Goal: Information Seeking & Learning: Learn about a topic

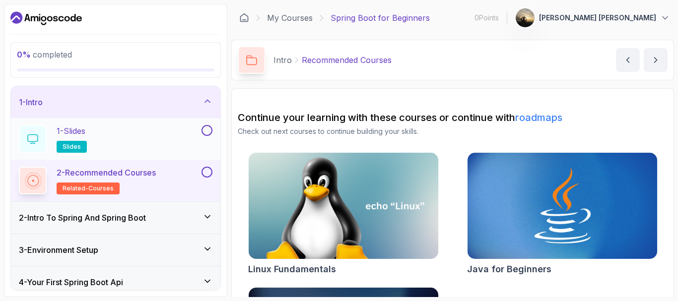
click at [104, 138] on div "1 - Slides slides" at bounding box center [109, 139] width 181 height 28
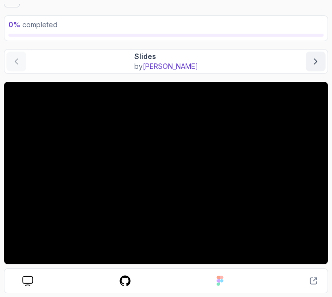
scroll to position [26, 0]
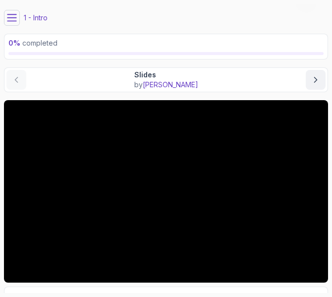
click at [15, 15] on icon at bounding box center [12, 18] width 10 height 10
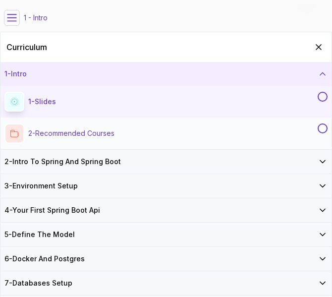
click at [61, 134] on p "2 - Recommended Courses" at bounding box center [71, 133] width 86 height 10
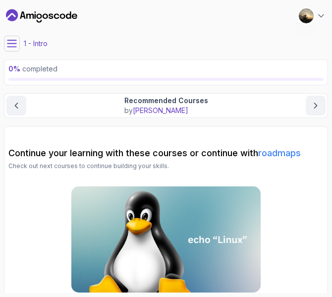
click at [14, 41] on icon at bounding box center [11, 43] width 9 height 6
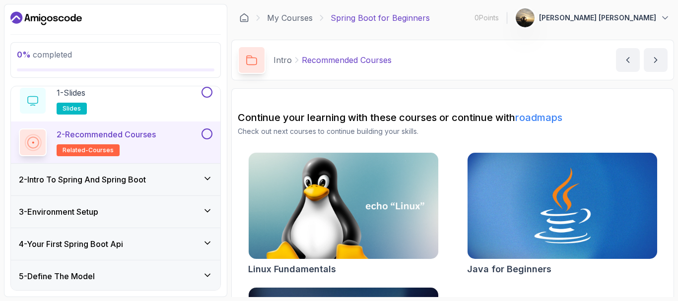
scroll to position [50, 0]
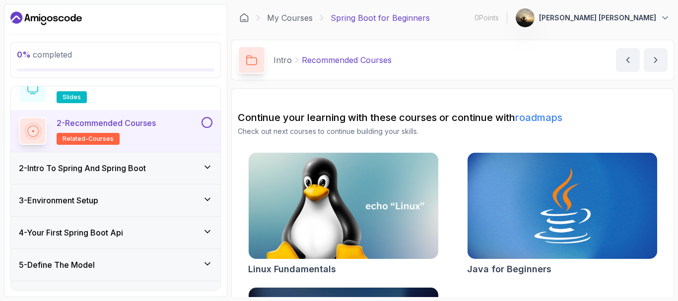
click at [110, 172] on h3 "2 - Intro To Spring And Spring Boot" at bounding box center [82, 168] width 127 height 12
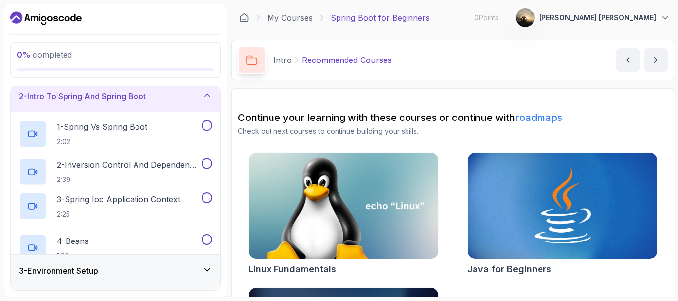
scroll to position [34, 0]
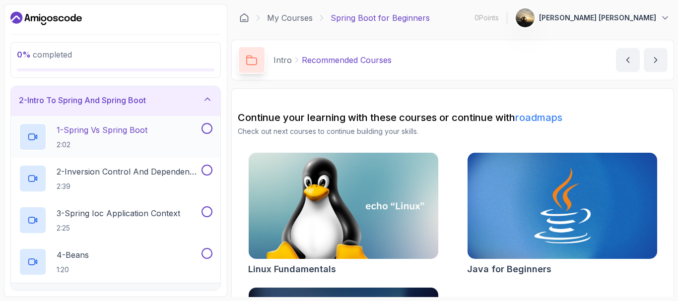
click at [114, 140] on p "2:02" at bounding box center [102, 145] width 91 height 10
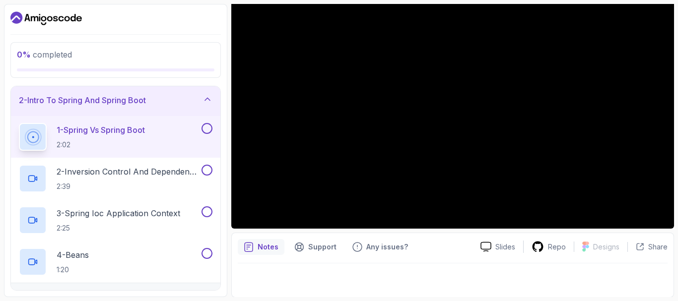
scroll to position [109, 0]
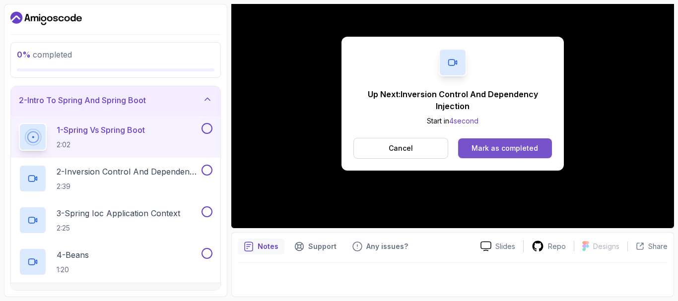
click at [482, 143] on div "Mark as completed" at bounding box center [504, 148] width 66 height 10
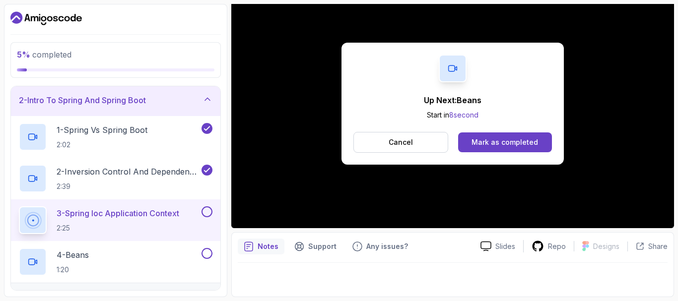
click at [494, 130] on div "Up Next: Beans Start in 8 second Cancel Mark as completed" at bounding box center [452, 104] width 222 height 122
click at [488, 137] on div "Mark as completed" at bounding box center [504, 142] width 66 height 10
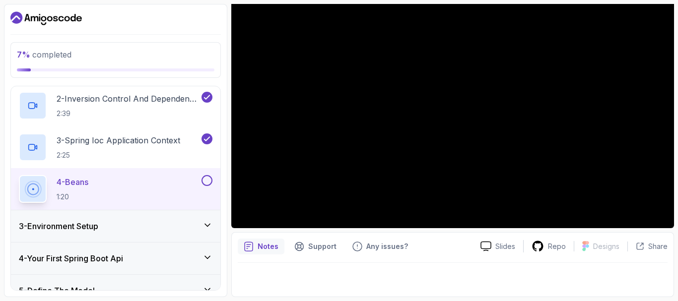
scroll to position [52, 0]
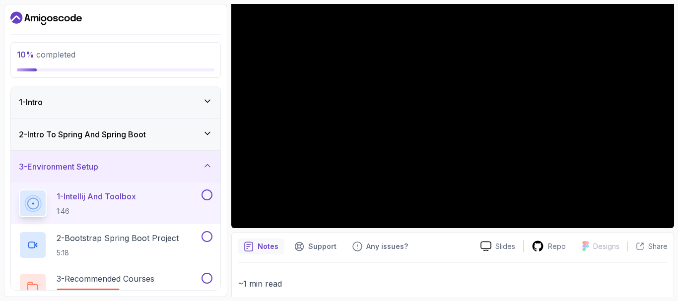
click at [197, 132] on div "2 - Intro To Spring And Spring Boot" at bounding box center [115, 134] width 193 height 12
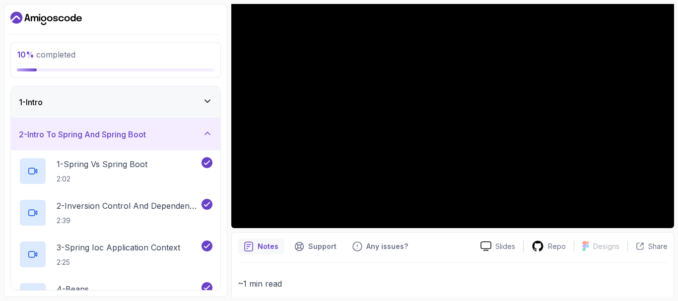
click at [196, 128] on div "2 - Intro To Spring And Spring Boot" at bounding box center [115, 134] width 193 height 12
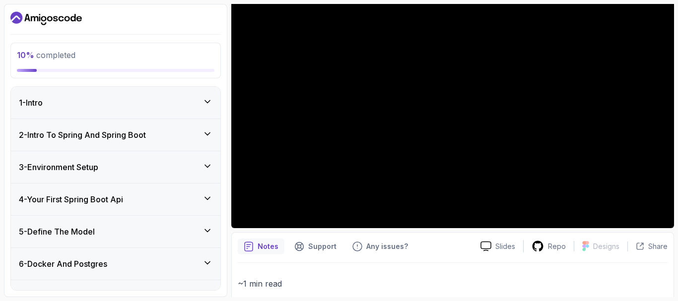
click at [181, 164] on div "3 - Environment Setup" at bounding box center [115, 167] width 193 height 12
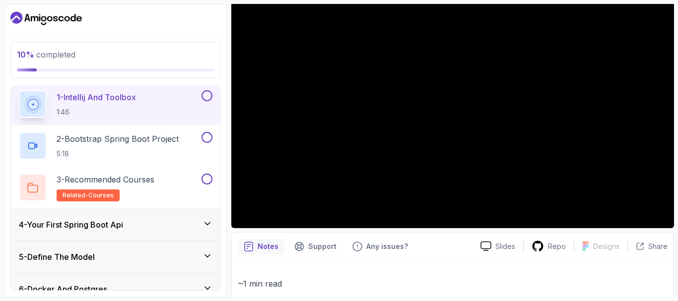
scroll to position [10, 0]
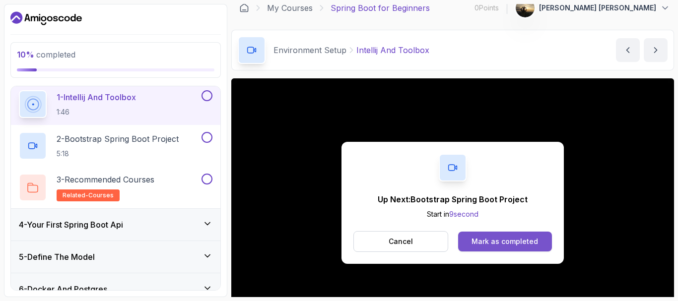
click at [485, 238] on div "Mark as completed" at bounding box center [504, 242] width 66 height 10
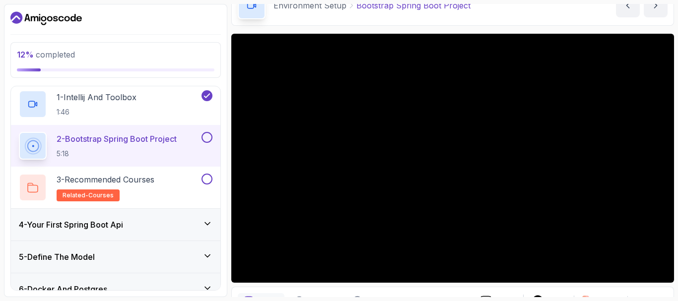
scroll to position [60, 0]
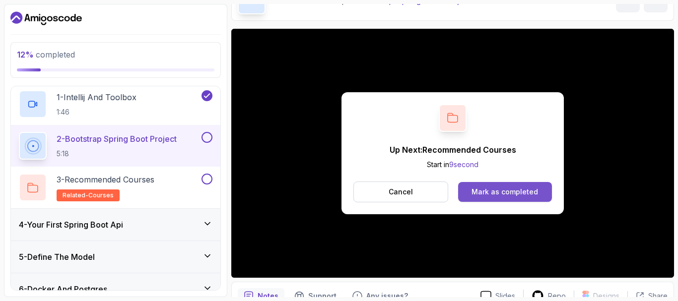
click at [494, 200] on button "Mark as completed" at bounding box center [505, 192] width 94 height 20
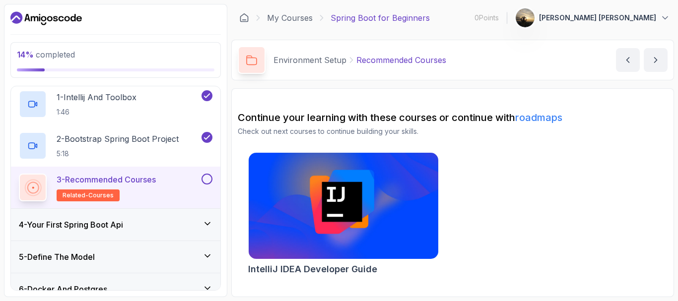
click at [123, 225] on h3 "4 - Your First Spring Boot Api" at bounding box center [71, 225] width 104 height 12
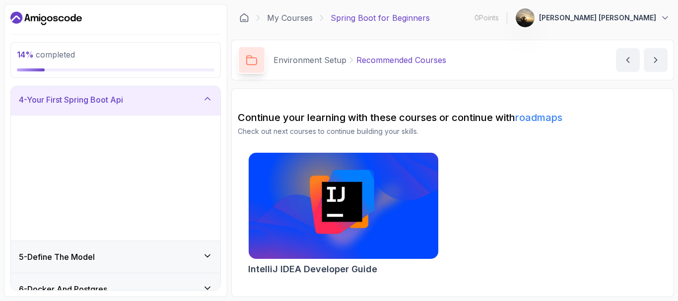
scroll to position [99, 0]
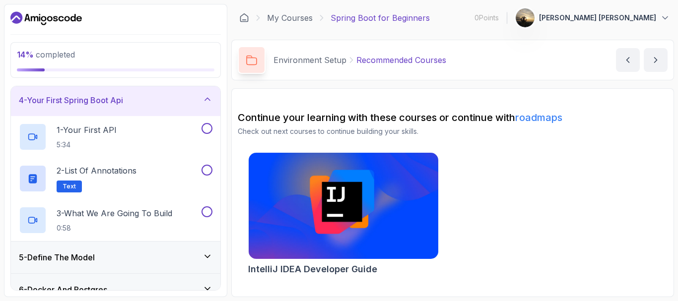
click at [166, 97] on div "4 - Your First Spring Boot Api" at bounding box center [115, 100] width 193 height 12
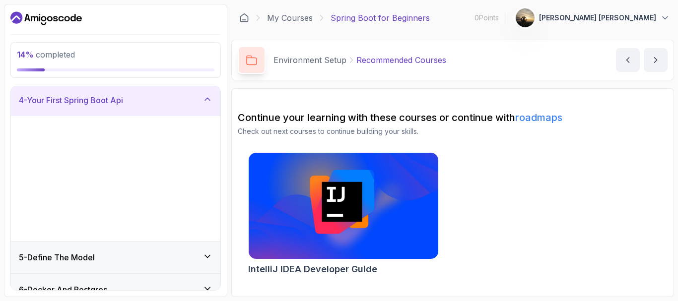
click at [166, 97] on div "4 - Your First Spring Boot Api" at bounding box center [115, 100] width 193 height 12
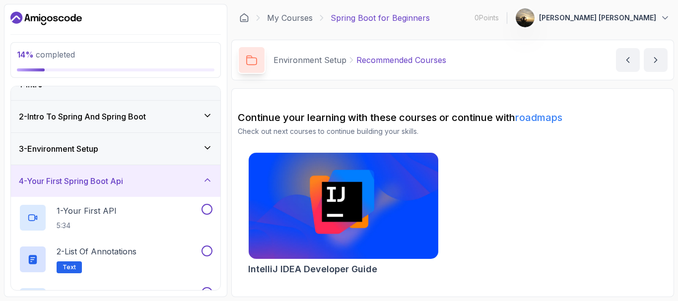
scroll to position [0, 0]
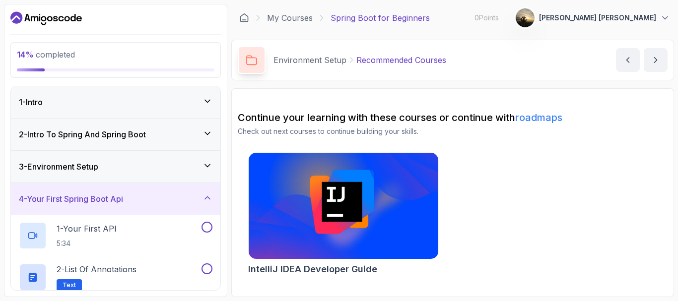
click at [158, 168] on div "3 - Environment Setup" at bounding box center [115, 167] width 193 height 12
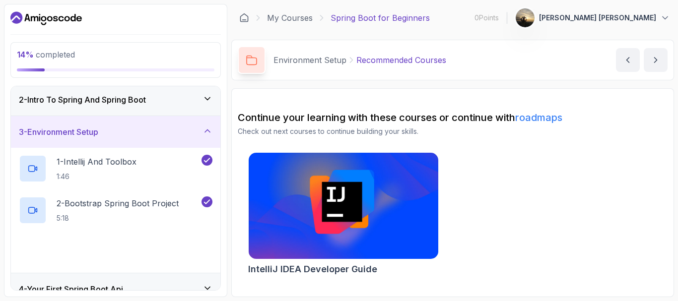
scroll to position [50, 0]
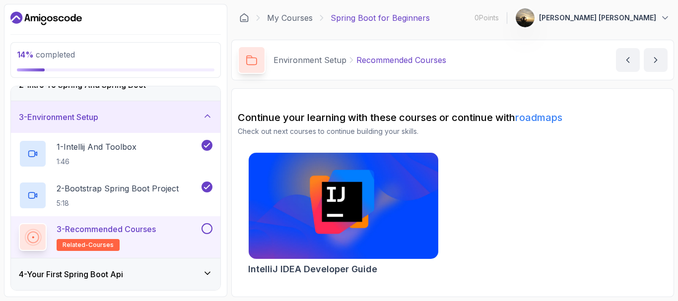
click at [170, 235] on div "3 - Recommended Courses related-courses" at bounding box center [109, 237] width 181 height 28
click at [651, 58] on icon "next content" at bounding box center [655, 60] width 10 height 10
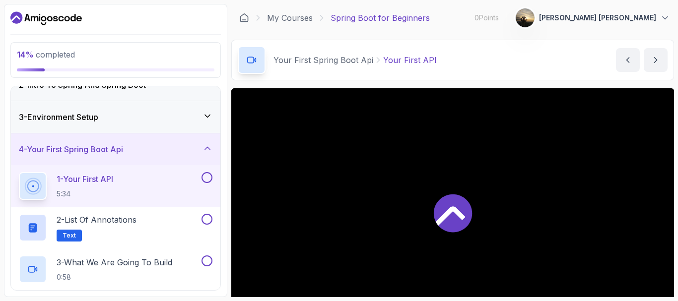
click at [186, 117] on div "3 - Environment Setup" at bounding box center [115, 117] width 193 height 12
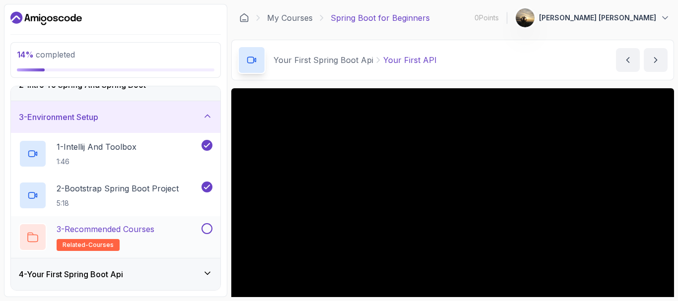
click at [206, 232] on button at bounding box center [206, 228] width 11 height 11
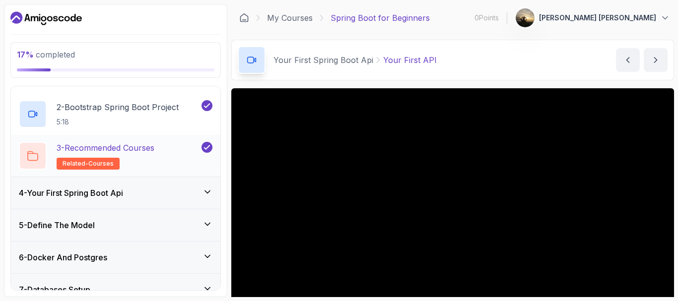
scroll to position [149, 0]
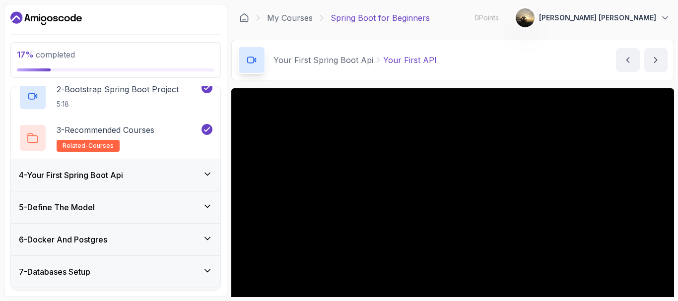
click at [170, 182] on div "4 - Your First Spring Boot Api" at bounding box center [115, 175] width 209 height 32
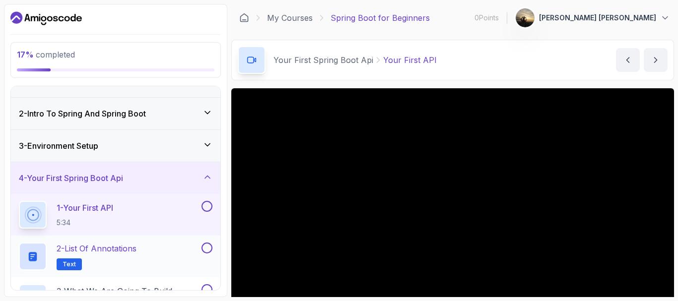
scroll to position [16, 0]
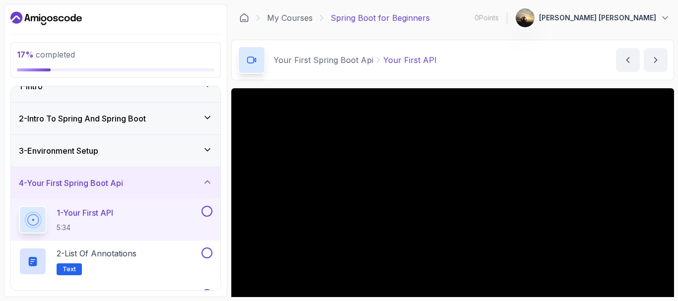
click at [141, 218] on div "1 - Your First API 5:34" at bounding box center [109, 220] width 181 height 28
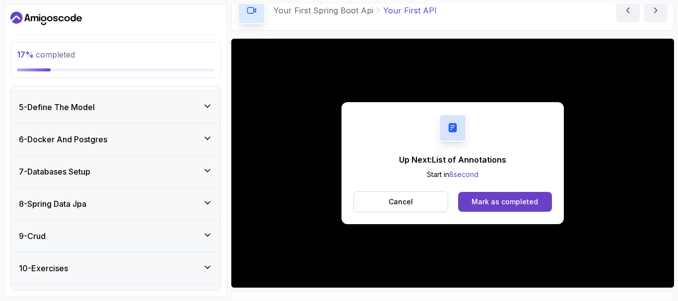
scroll to position [264, 0]
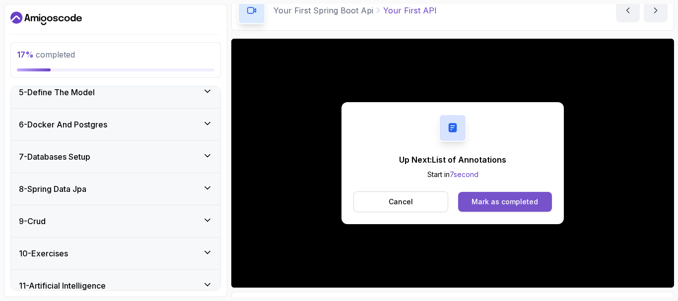
click at [505, 207] on button "Mark as completed" at bounding box center [505, 202] width 94 height 20
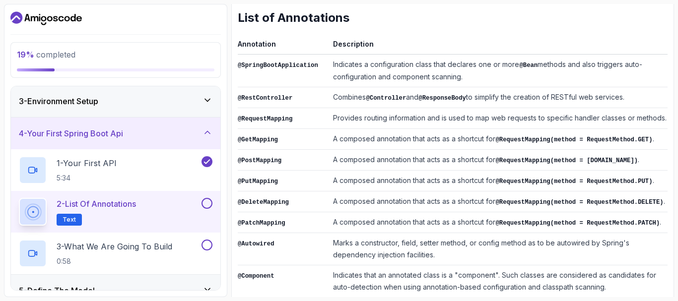
scroll to position [99, 0]
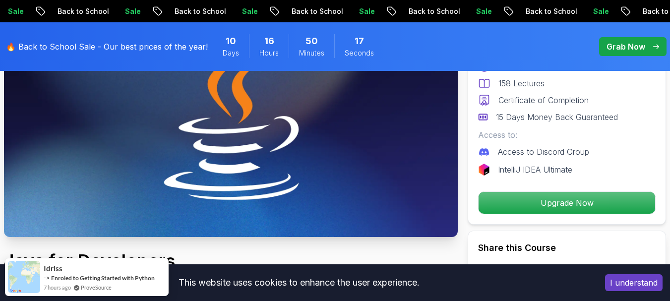
scroll to position [99, 0]
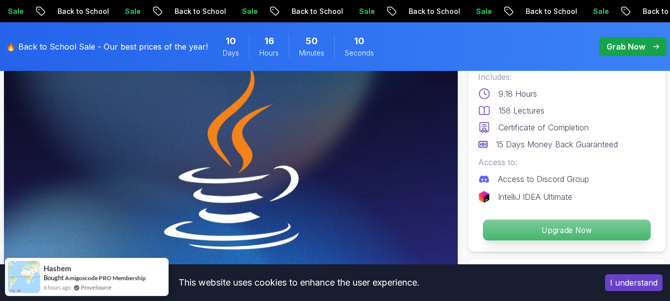
click at [324, 239] on p "Upgrade Now" at bounding box center [567, 230] width 168 height 21
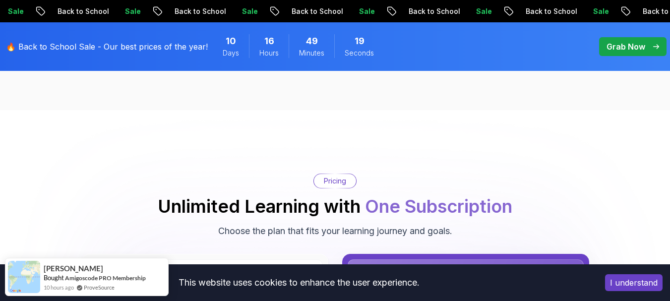
scroll to position [2262, 0]
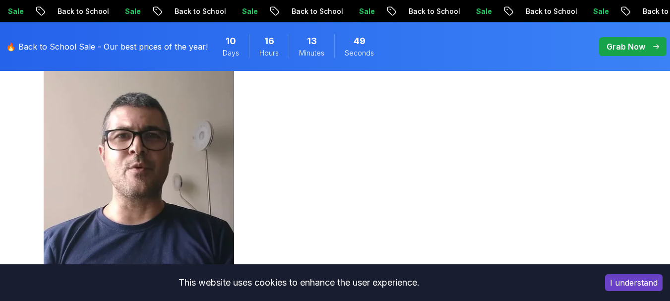
scroll to position [3403, 0]
